Goal: Answer question/provide support: Share knowledge or assist other users

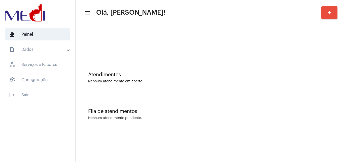
drag, startPoint x: 163, startPoint y: 69, endPoint x: 88, endPoint y: 7, distance: 97.6
click at [162, 65] on div "Atendimentos Nenhum atendimento em aberto." at bounding box center [210, 75] width 264 height 37
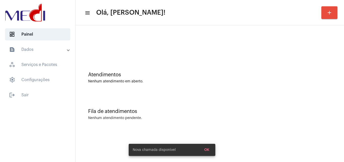
click at [237, 128] on div "Fila de atendimentos Nenhum atendimento pendente." at bounding box center [210, 111] width 264 height 37
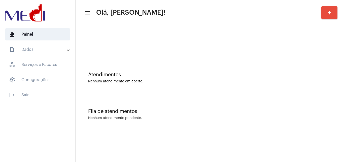
click at [117, 44] on div at bounding box center [209, 45] width 243 height 4
click at [101, 62] on div "Atendimentos Nenhum atendimento em aberto." at bounding box center [210, 75] width 264 height 37
click at [158, 74] on div "Atendimentos" at bounding box center [209, 75] width 243 height 6
click at [193, 110] on div "Fila de atendimentos" at bounding box center [209, 111] width 243 height 6
click at [176, 100] on div "Fila de atendimentos Nenhum atendimento pendente." at bounding box center [210, 111] width 264 height 37
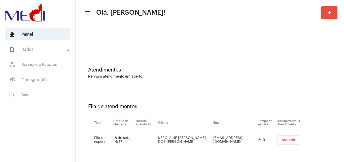
scroll to position [7, 0]
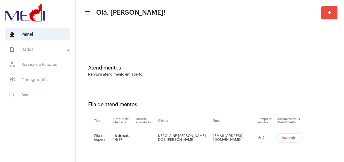
drag, startPoint x: 157, startPoint y: 134, endPoint x: 184, endPoint y: 139, distance: 27.8
click at [184, 139] on tr "Fila de espera 18 de set., 14:47 - KEROLAINE SILVA DOS SANTOS ALVES kerolainesa…" at bounding box center [198, 138] width 221 height 20
copy tr "KEROLAINE SILVA DOS SANTOS ALVES"
click at [282, 137] on span "Assumir" at bounding box center [289, 138] width 14 height 4
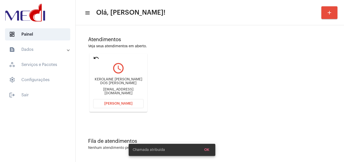
scroll to position [36, 0]
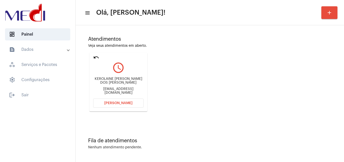
click at [122, 103] on span "[PERSON_NAME]" at bounding box center [118, 103] width 28 height 4
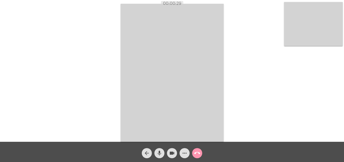
click at [161, 152] on mat-icon "mic" at bounding box center [159, 153] width 6 height 6
click at [159, 152] on mat-icon "mic_off" at bounding box center [159, 153] width 6 height 6
click at [196, 152] on mat-icon "call_end" at bounding box center [197, 153] width 6 height 6
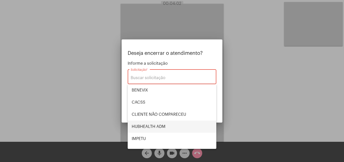
click at [162, 122] on span "HUBHEALTH ADM" at bounding box center [172, 126] width 81 height 12
type input "HUBHEALTH ADM"
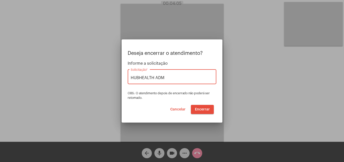
click at [204, 110] on span "Encerrar" at bounding box center [202, 109] width 15 height 4
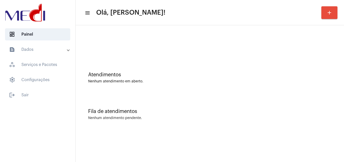
drag, startPoint x: 175, startPoint y: 104, endPoint x: 92, endPoint y: 15, distance: 122.3
click at [174, 102] on div "Fila de atendimentos Nenhum atendimento pendente." at bounding box center [210, 111] width 264 height 37
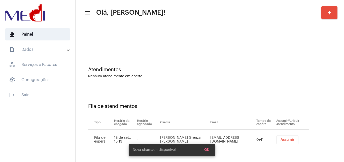
scroll to position [7, 0]
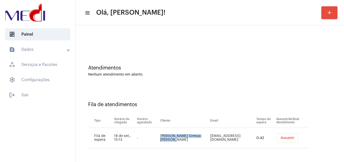
drag, startPoint x: 167, startPoint y: 133, endPoint x: 194, endPoint y: 139, distance: 27.1
click at [194, 139] on td "[PERSON_NAME] Grenza [PERSON_NAME]" at bounding box center [184, 138] width 50 height 20
copy td "[PERSON_NAME] Grenza [PERSON_NAME]"
click at [281, 138] on span "Assumir" at bounding box center [288, 138] width 14 height 4
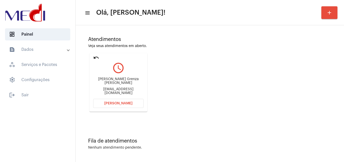
scroll to position [36, 0]
click at [129, 102] on span "[PERSON_NAME]" at bounding box center [118, 103] width 28 height 4
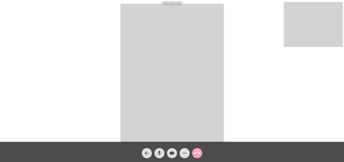
click at [198, 151] on mat-icon "call_end" at bounding box center [197, 153] width 6 height 6
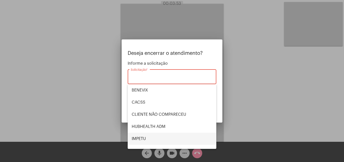
scroll to position [105, 0]
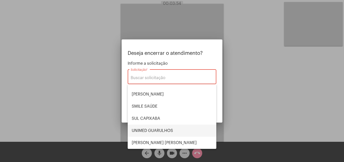
click at [169, 128] on span "UNIMED GUARULHOS" at bounding box center [172, 130] width 81 height 12
type input "UNIMED GUARULHOS"
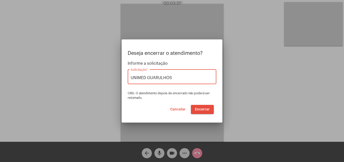
click at [205, 109] on span "Encerrar" at bounding box center [202, 109] width 15 height 4
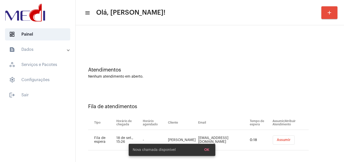
scroll to position [7, 0]
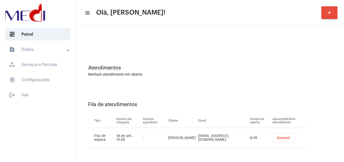
click at [277, 138] on span "Assumir" at bounding box center [284, 138] width 14 height 4
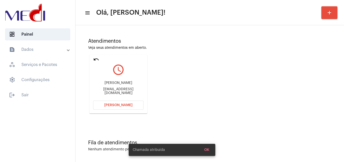
scroll to position [36, 0]
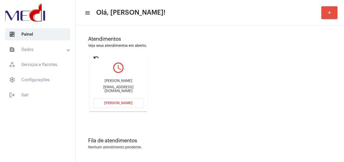
drag, startPoint x: 109, startPoint y: 81, endPoint x: 140, endPoint y: 80, distance: 31.8
click at [140, 80] on div "[PERSON_NAME] [EMAIL_ADDRESS][DOMAIN_NAME]" at bounding box center [118, 85] width 50 height 23
copy div "[PERSON_NAME]"
click at [105, 104] on button "[PERSON_NAME]" at bounding box center [118, 102] width 50 height 9
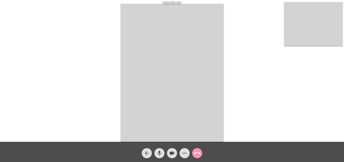
click at [196, 152] on mat-icon "call_end" at bounding box center [197, 153] width 6 height 6
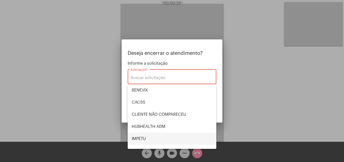
click at [149, 139] on span "IMPETU" at bounding box center [172, 138] width 81 height 12
type input "IMPETU"
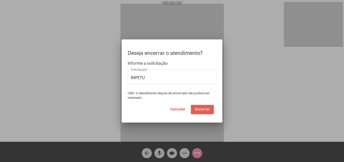
click at [197, 108] on span "Encerrar" at bounding box center [202, 109] width 15 height 4
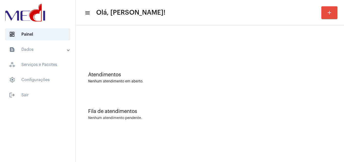
click at [169, 76] on div "Atendimentos" at bounding box center [209, 75] width 243 height 6
click at [155, 83] on div "Atendimentos Nenhum atendimento em aberto." at bounding box center [210, 75] width 264 height 37
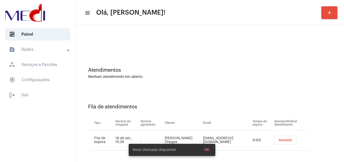
scroll to position [7, 0]
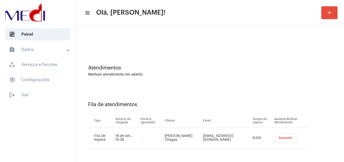
click at [281, 136] on button "Assumir" at bounding box center [286, 137] width 22 height 9
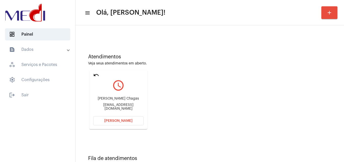
scroll to position [25, 0]
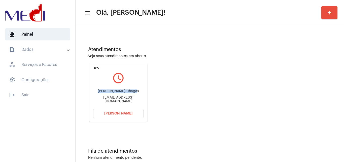
drag, startPoint x: 98, startPoint y: 91, endPoint x: 136, endPoint y: 93, distance: 38.8
click at [136, 93] on div "Gleybson Lima Chagas" at bounding box center [118, 91] width 50 height 4
copy div "Gleybson Lima Chaga"
click at [104, 113] on button "Abrir Chamada" at bounding box center [118, 113] width 50 height 9
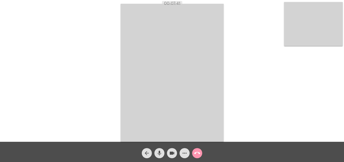
click at [196, 153] on mat-icon "call_end" at bounding box center [197, 153] width 6 height 6
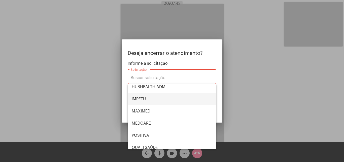
scroll to position [105, 0]
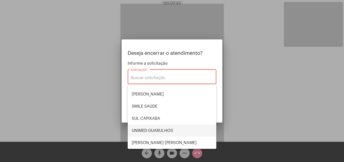
click at [165, 132] on span "UNIMED GUARULHOS" at bounding box center [172, 130] width 81 height 12
type input "UNIMED GUARULHOS"
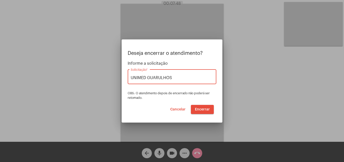
click at [203, 108] on span "Encerrar" at bounding box center [202, 109] width 15 height 4
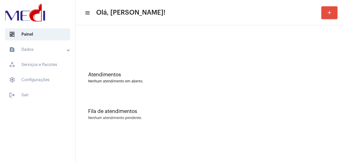
click at [155, 100] on div "Fila de atendimentos Nenhum atendimento pendente." at bounding box center [210, 111] width 264 height 37
click at [147, 110] on div "Fila de atendimentos" at bounding box center [209, 111] width 243 height 6
click at [175, 61] on div "Atendimentos Nenhum atendimento em aberto." at bounding box center [210, 75] width 264 height 37
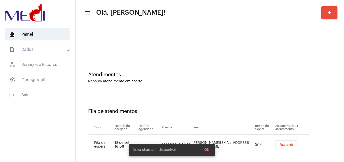
drag, startPoint x: 237, startPoint y: 78, endPoint x: 264, endPoint y: 114, distance: 45.2
click at [238, 79] on div "Atendimentos Nenhum atendimento em aberto." at bounding box center [209, 77] width 243 height 11
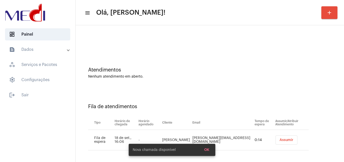
scroll to position [7, 0]
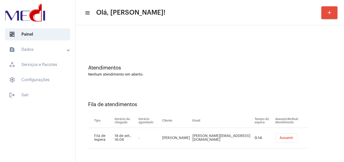
click at [280, 139] on span "Assumir" at bounding box center [287, 138] width 14 height 4
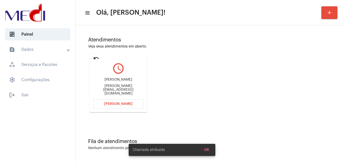
scroll to position [36, 0]
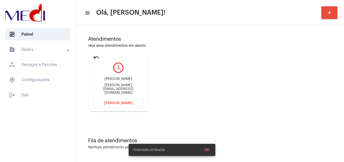
drag, startPoint x: 113, startPoint y: 82, endPoint x: 137, endPoint y: 82, distance: 24.2
click at [137, 81] on div "Claudia Barbosa Axer" at bounding box center [118, 79] width 50 height 4
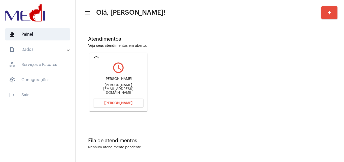
copy div "Claudia Barbosa Axer"
click at [125, 103] on span "Abrir Chamada" at bounding box center [118, 103] width 28 height 4
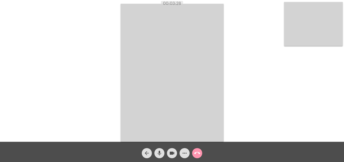
click at [185, 152] on mat-icon "more_horiz" at bounding box center [185, 153] width 6 height 6
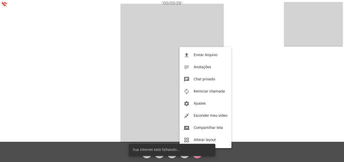
click at [188, 90] on mat-icon "autorenew" at bounding box center [187, 91] width 6 height 6
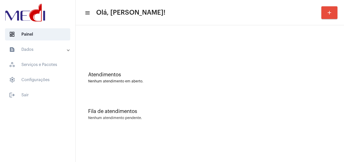
click at [220, 134] on mat-sidenav-content "menu Olá, [PERSON_NAME]! add Atendimentos Nenhum atendimento em aberto. Fila de…" at bounding box center [210, 81] width 269 height 162
